Goal: Task Accomplishment & Management: Manage account settings

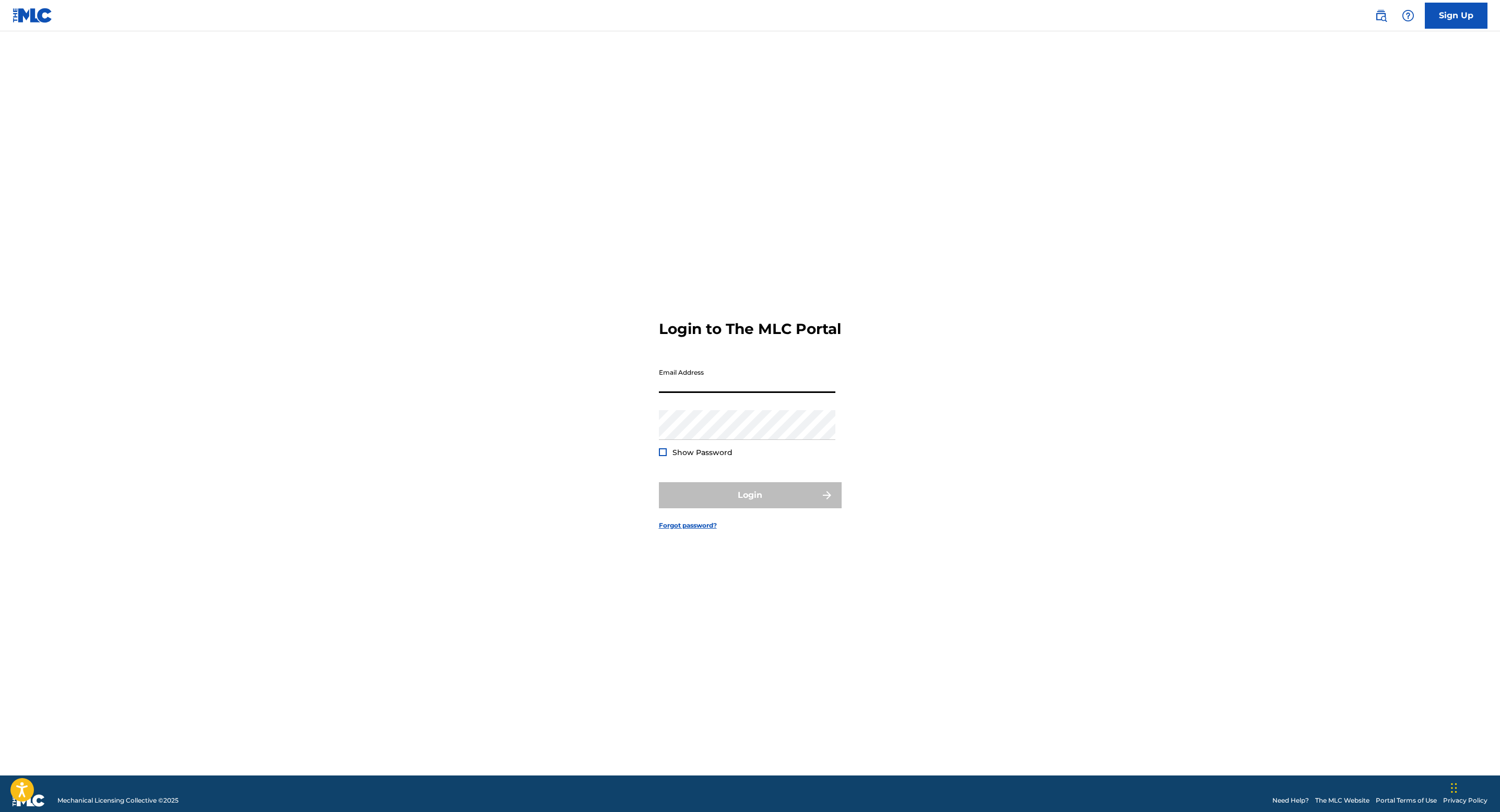
click at [673, 383] on input "Email Address" at bounding box center [746, 378] width 176 height 30
type input "[EMAIL_ADDRESS][DOMAIN_NAME]"
drag, startPoint x: 781, startPoint y: 393, endPoint x: 622, endPoint y: 386, distance: 159.2
click at [622, 386] on div "Login to The MLC Portal Email Address [EMAIL_ADDRESS][DOMAIN_NAME] Password Sho…" at bounding box center [750, 416] width 730 height 718
type input "[PERSON_NAME][EMAIL_ADDRESS][DOMAIN_NAME]"
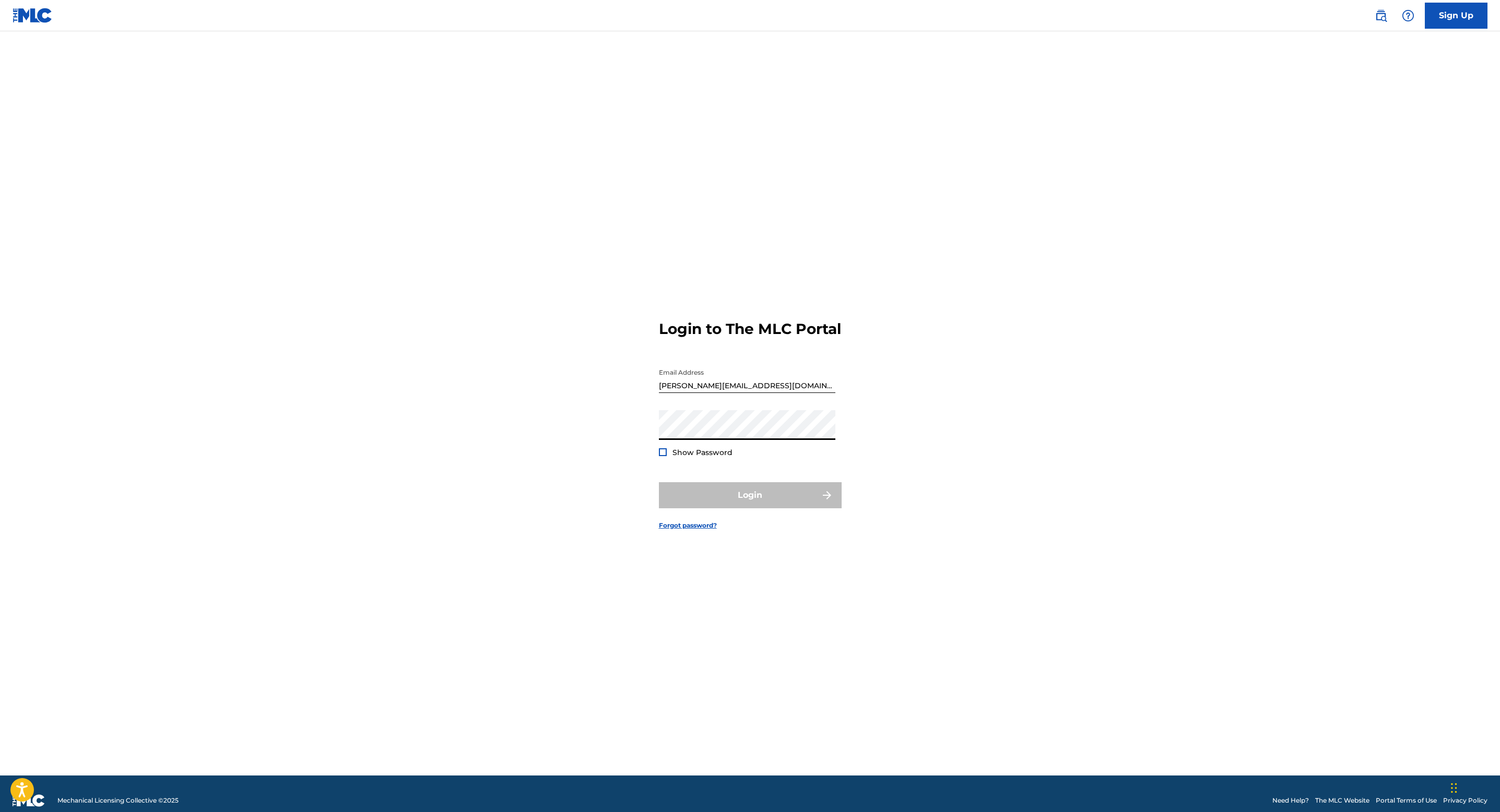
click at [662, 456] on div at bounding box center [662, 452] width 7 height 7
click at [659, 482] on button "Login" at bounding box center [750, 495] width 183 height 26
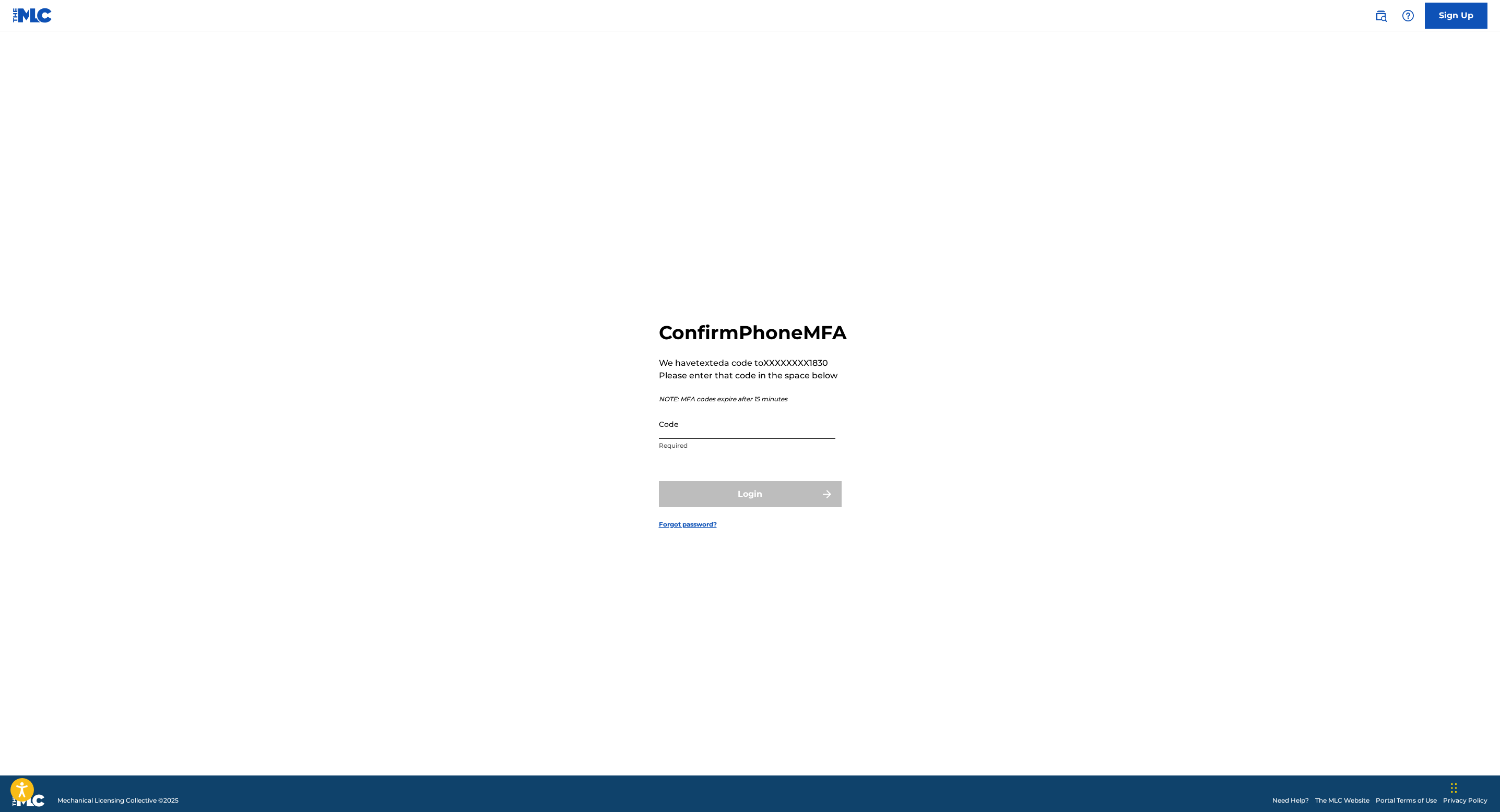
click at [720, 439] on input "Code" at bounding box center [746, 424] width 176 height 30
type input "477609"
click at [729, 503] on button "Login" at bounding box center [750, 494] width 183 height 26
